Goal: Check status: Check status

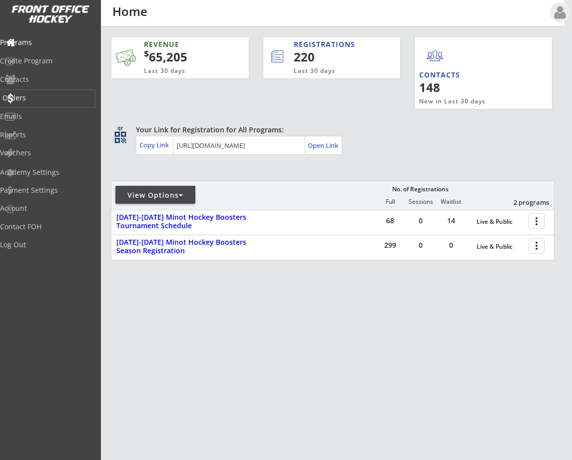
click at [34, 90] on div "Orders" at bounding box center [47, 98] width 95 height 17
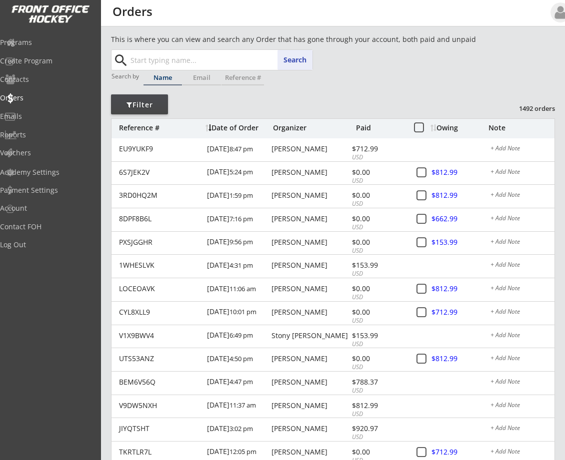
click at [160, 59] on input "text" at bounding box center [220, 60] width 184 height 20
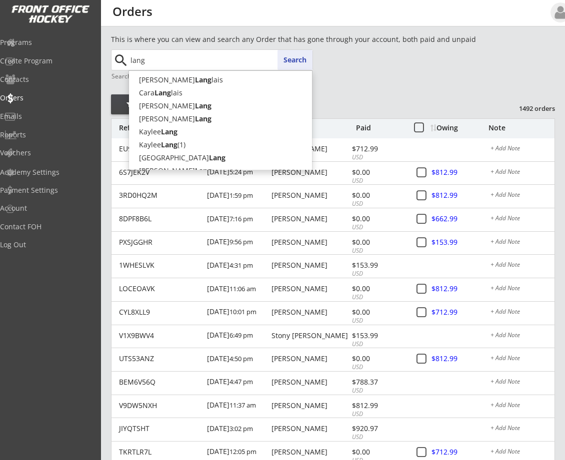
type input "lang"
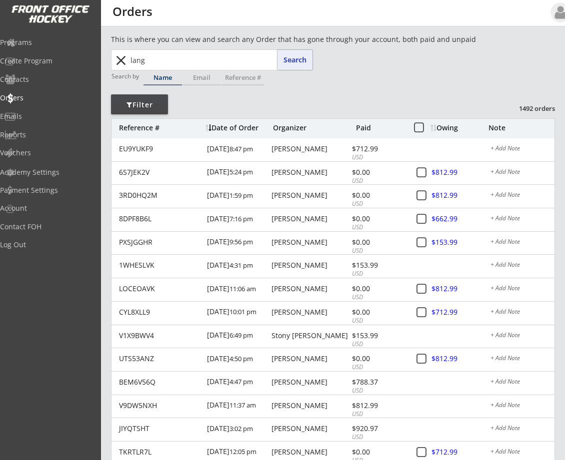
click at [296, 59] on button "Search" at bounding box center [294, 60] width 35 height 20
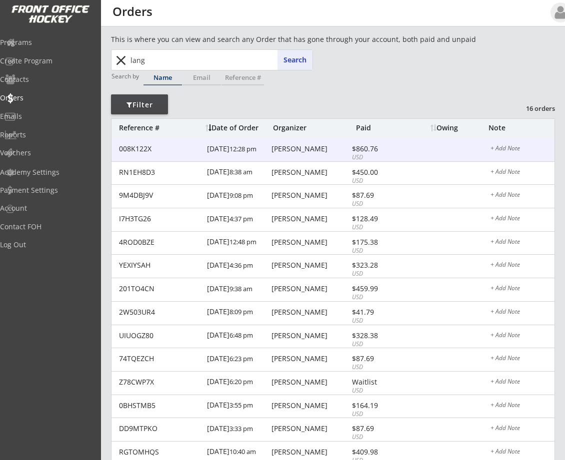
click at [286, 151] on div "[PERSON_NAME]" at bounding box center [309, 148] width 77 height 7
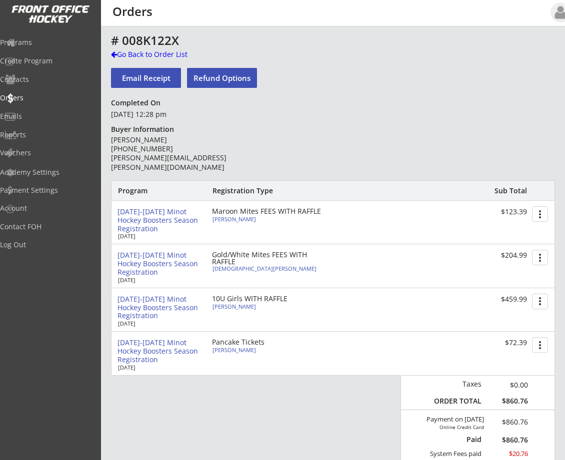
click at [100, 342] on div "Programs Create Program Contacts Orders Emails Reports Vouchers Academy Setting…" at bounding box center [50, 230] width 101 height 460
click at [542, 300] on button "more_vert" at bounding box center [540, 301] width 16 height 15
click at [402, 124] on div "# 008K122X Go Back to Order List Email Receipt Refund Options Completed On [DAT…" at bounding box center [333, 387] width 444 height 706
click at [115, 55] on div at bounding box center [114, 54] width 6 height 7
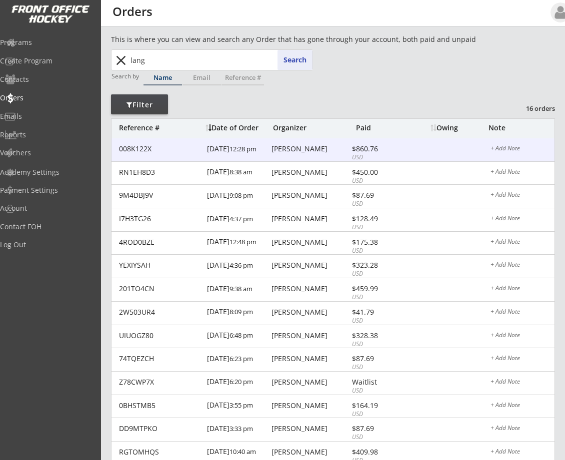
click at [214, 148] on div "[DATE] 12:28 pm" at bounding box center [238, 149] width 62 height 22
